Goal: Communication & Community: Answer question/provide support

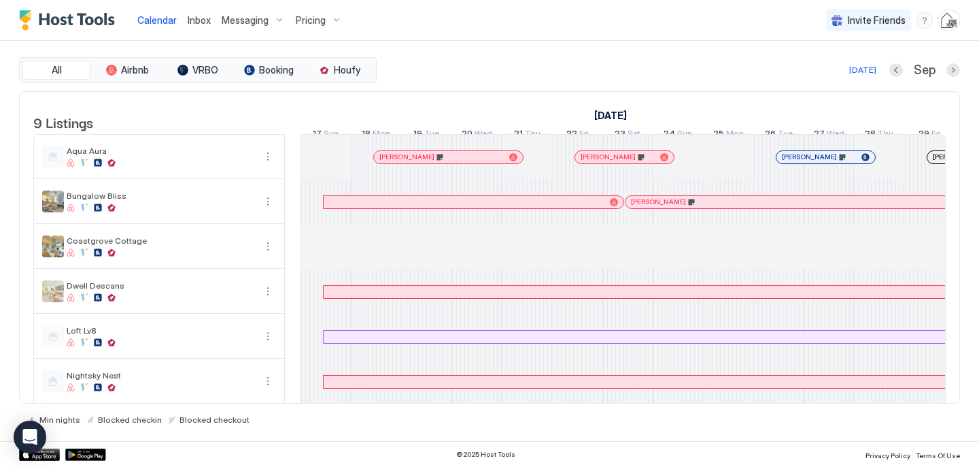
scroll to position [0, 756]
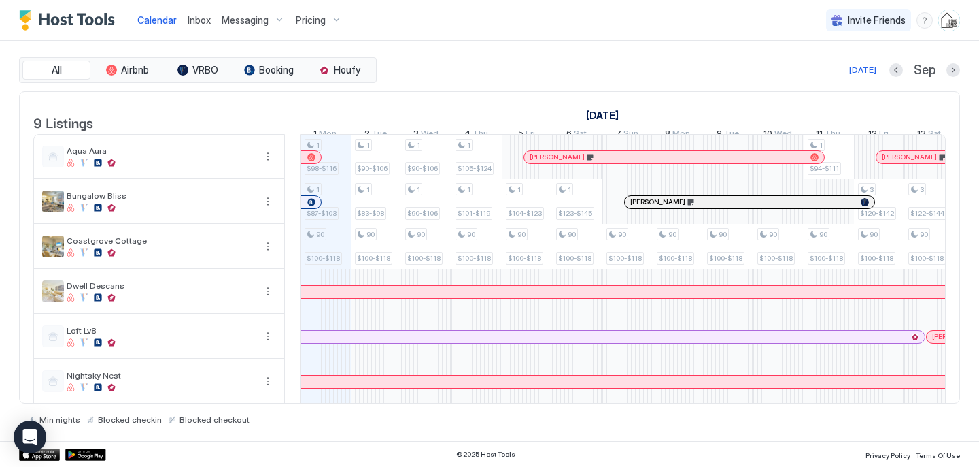
click at [191, 23] on span "Inbox" at bounding box center [199, 20] width 23 height 12
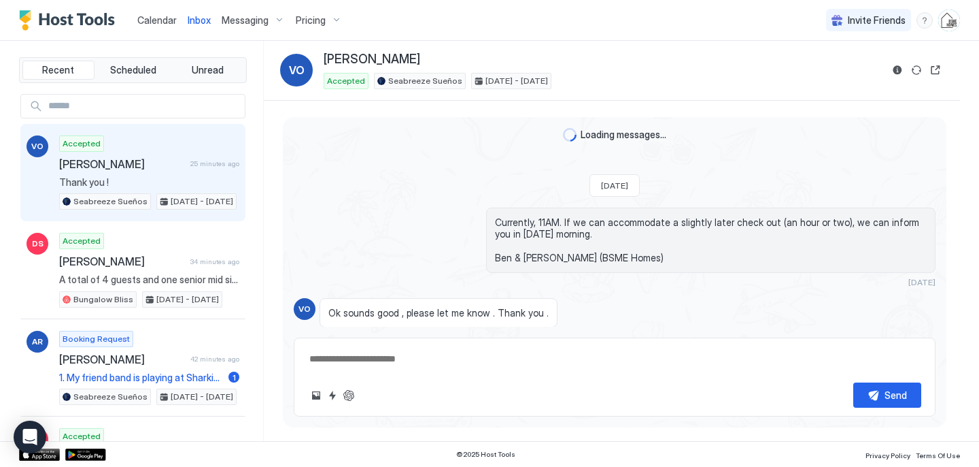
scroll to position [1856, 0]
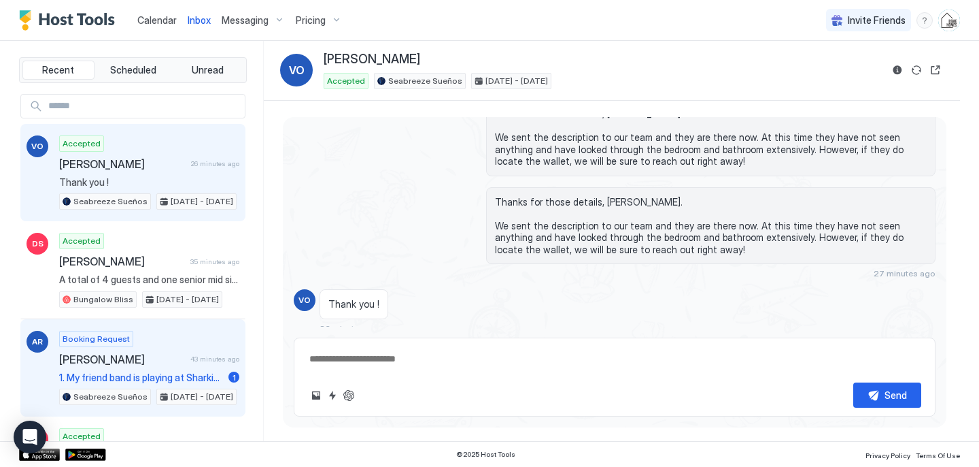
click at [185, 363] on span "[PERSON_NAME]" at bounding box center [122, 359] width 126 height 14
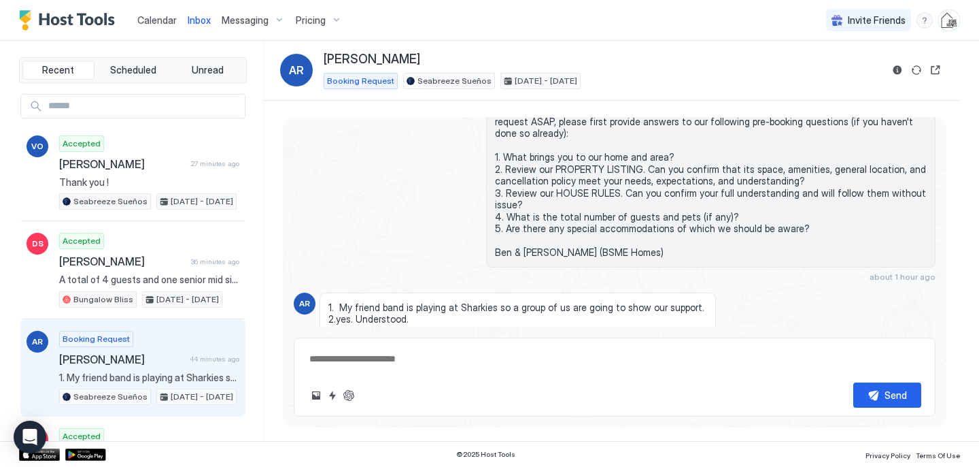
scroll to position [183, 0]
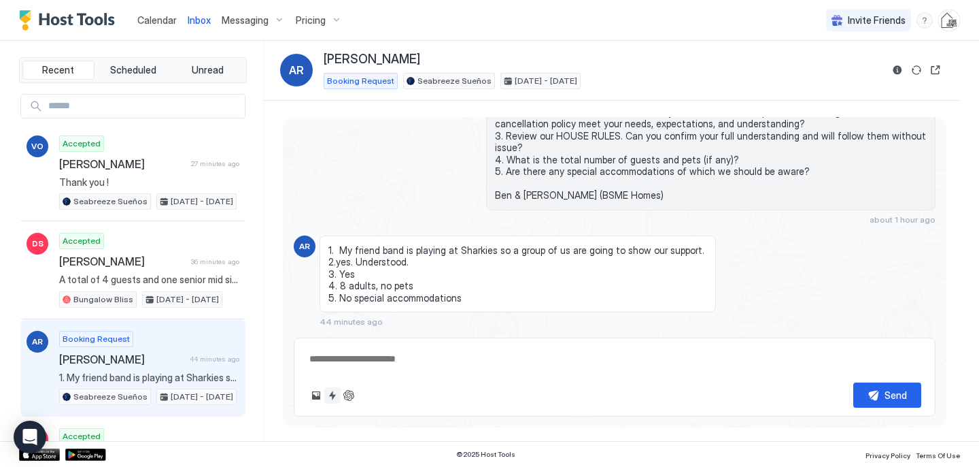
click at [331, 394] on button "Quick reply" at bounding box center [332, 395] width 16 height 16
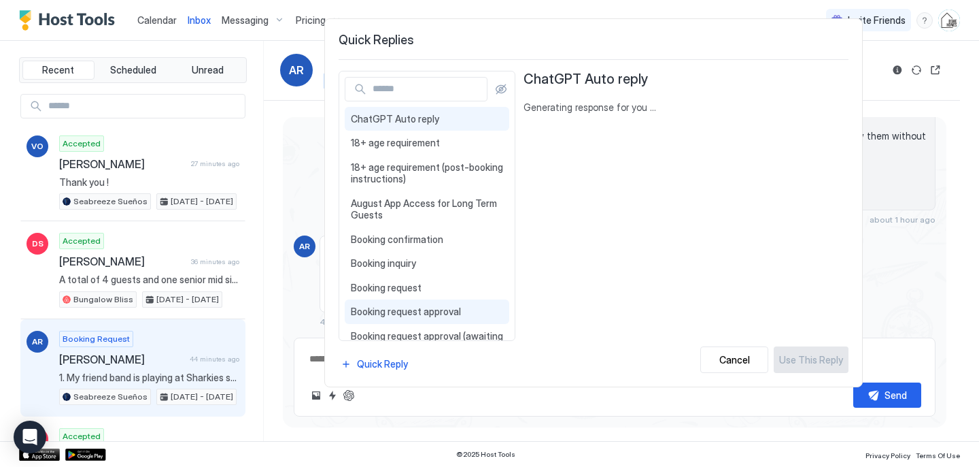
click at [377, 309] on span "Booking request approval" at bounding box center [427, 311] width 152 height 12
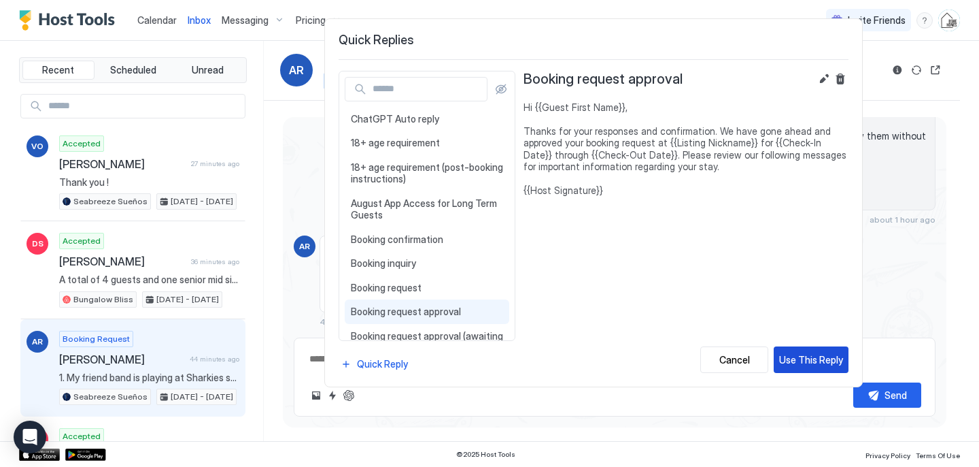
click at [799, 351] on button "Use This Reply" at bounding box center [811, 359] width 75 height 27
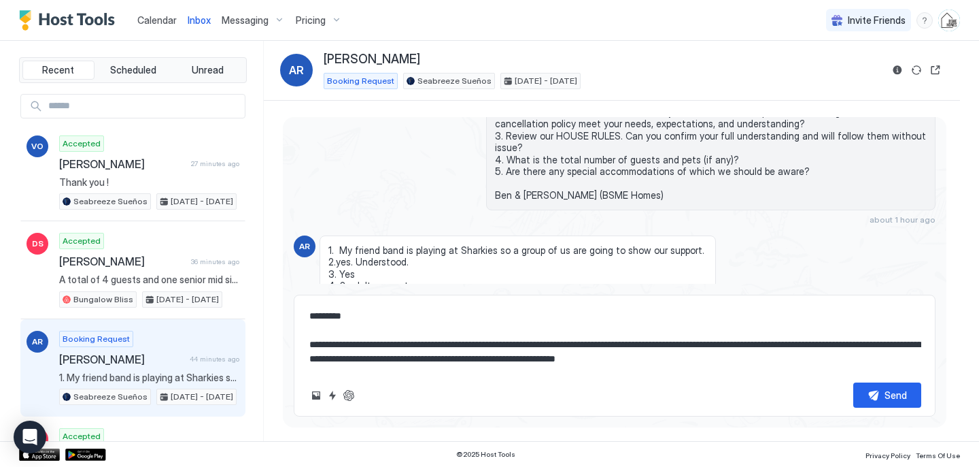
click at [536, 352] on textarea "**********" at bounding box center [615, 337] width 614 height 68
type textarea "**********"
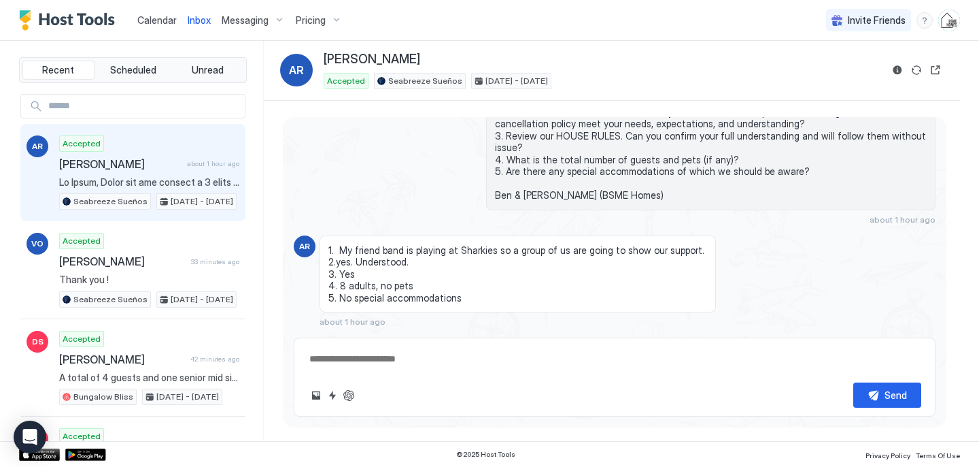
scroll to position [626, 0]
